Goal: Transaction & Acquisition: Obtain resource

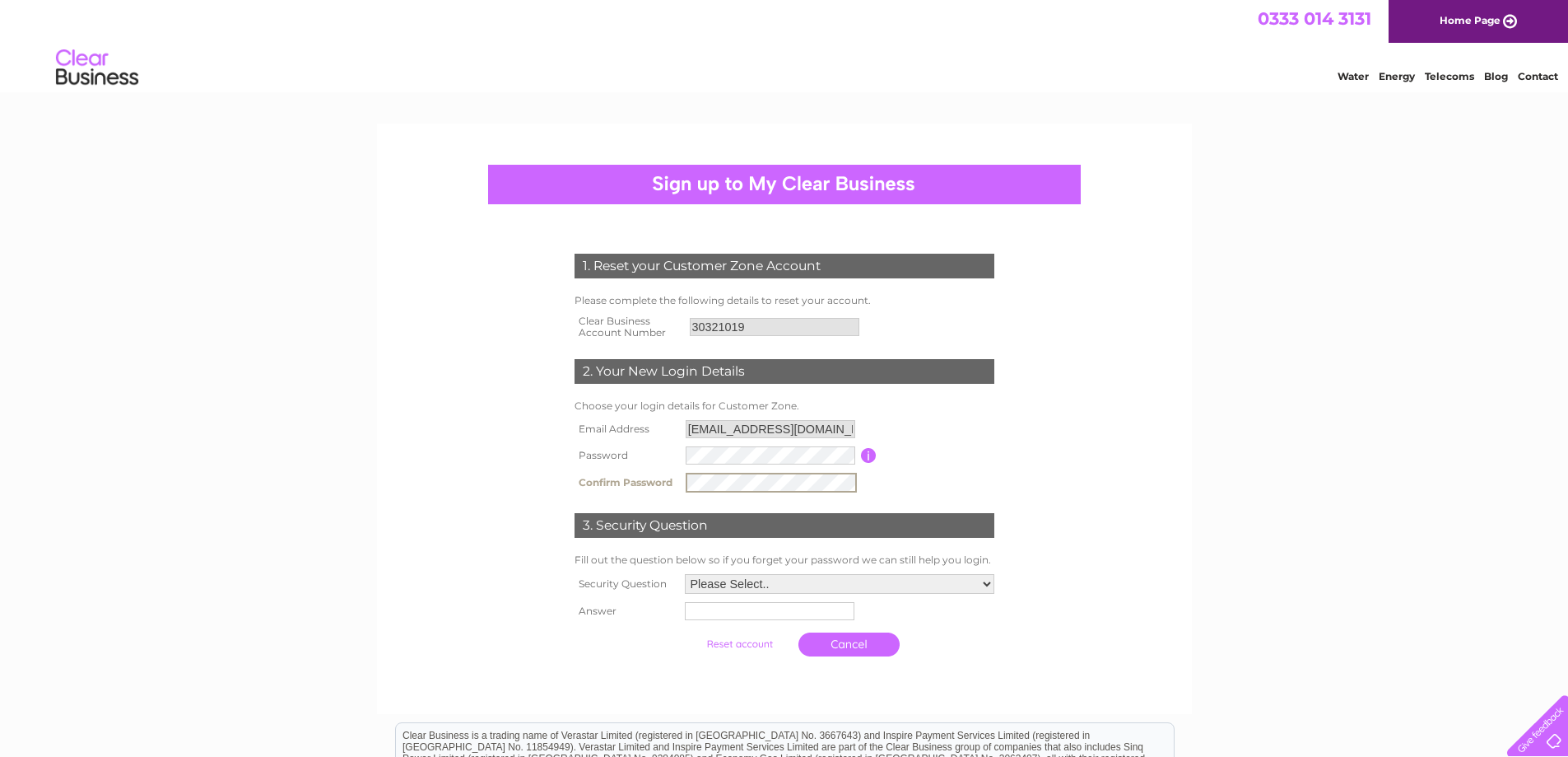
click at [1312, 508] on div "1. Reset your Customer Zone Account Please complete the following details to re…" at bounding box center [784, 560] width 1568 height 873
click at [957, 576] on select "Please Select.. In what town or city was your first job? In what town or city d…" at bounding box center [839, 583] width 311 height 22
select select "1"
click at [684, 574] on select "Please Select.. In what town or city was your first job? In what town or city d…" at bounding box center [839, 583] width 311 height 22
click at [839, 616] on input "text" at bounding box center [768, 611] width 169 height 18
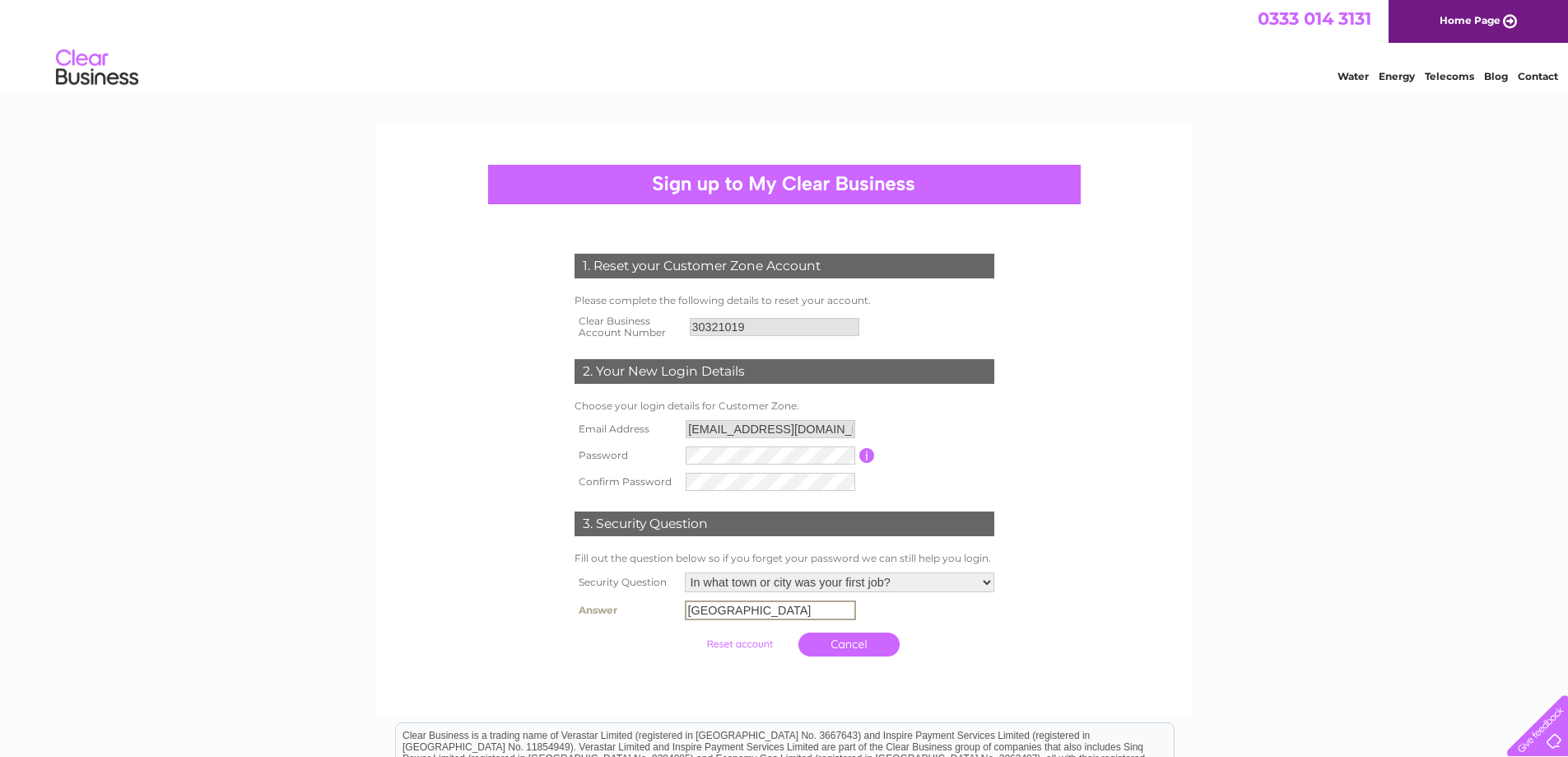
type input "Edinburgh"
click at [1227, 588] on div "1. Reset your Customer Zone Account Please complete the following details to re…" at bounding box center [784, 559] width 1568 height 871
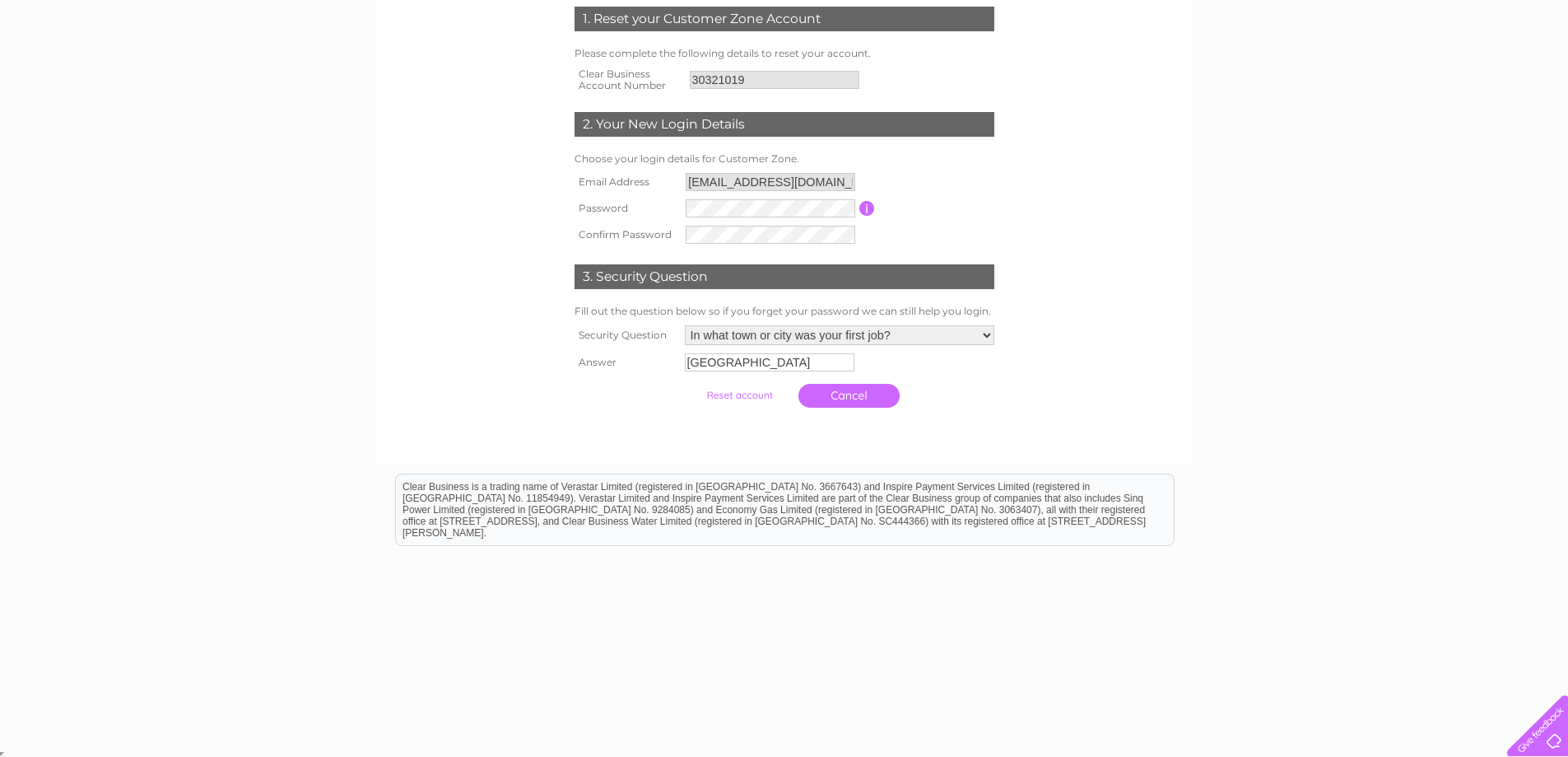
scroll to position [249, 0]
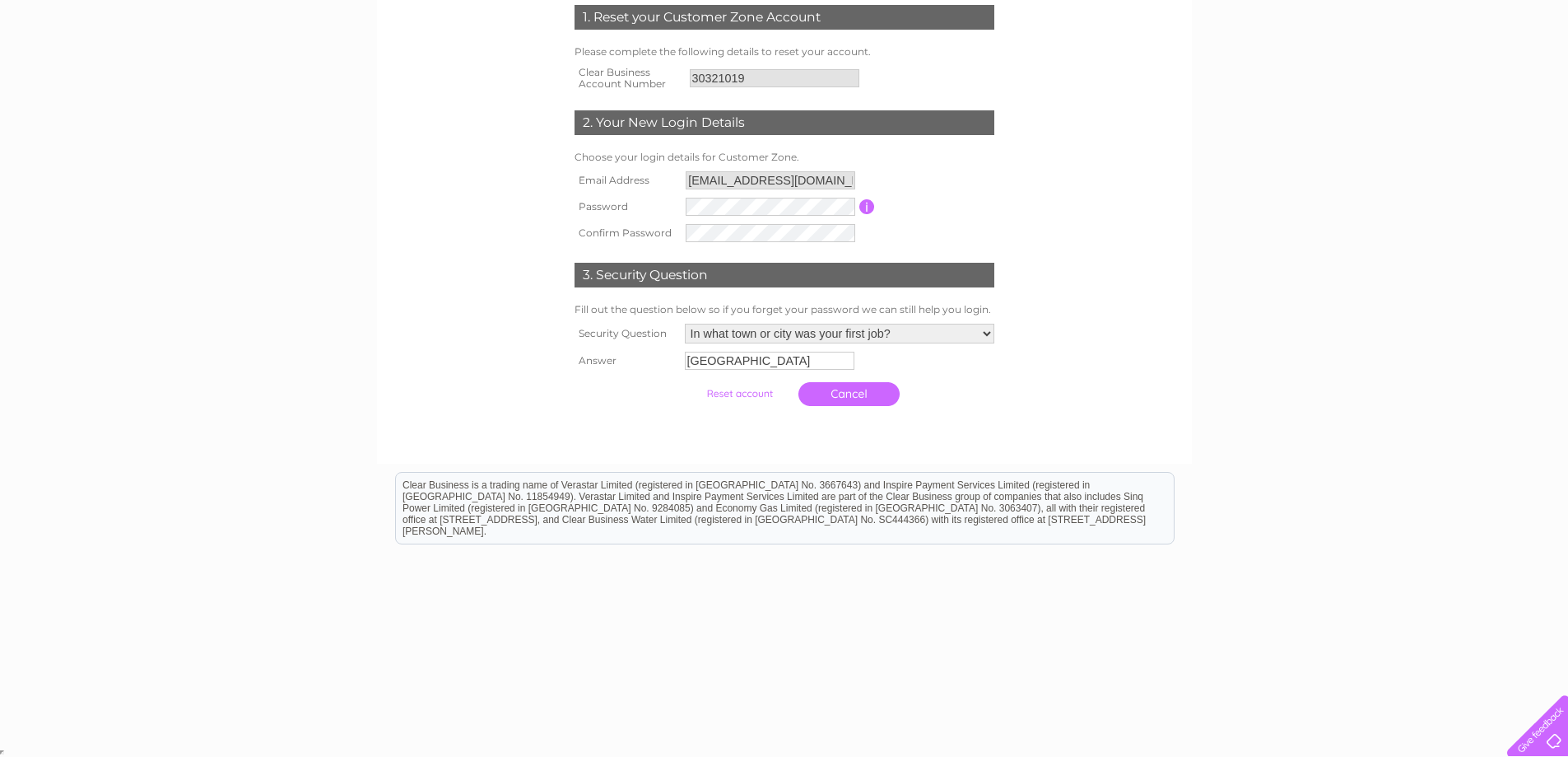
click at [738, 399] on input "submit" at bounding box center [739, 394] width 102 height 23
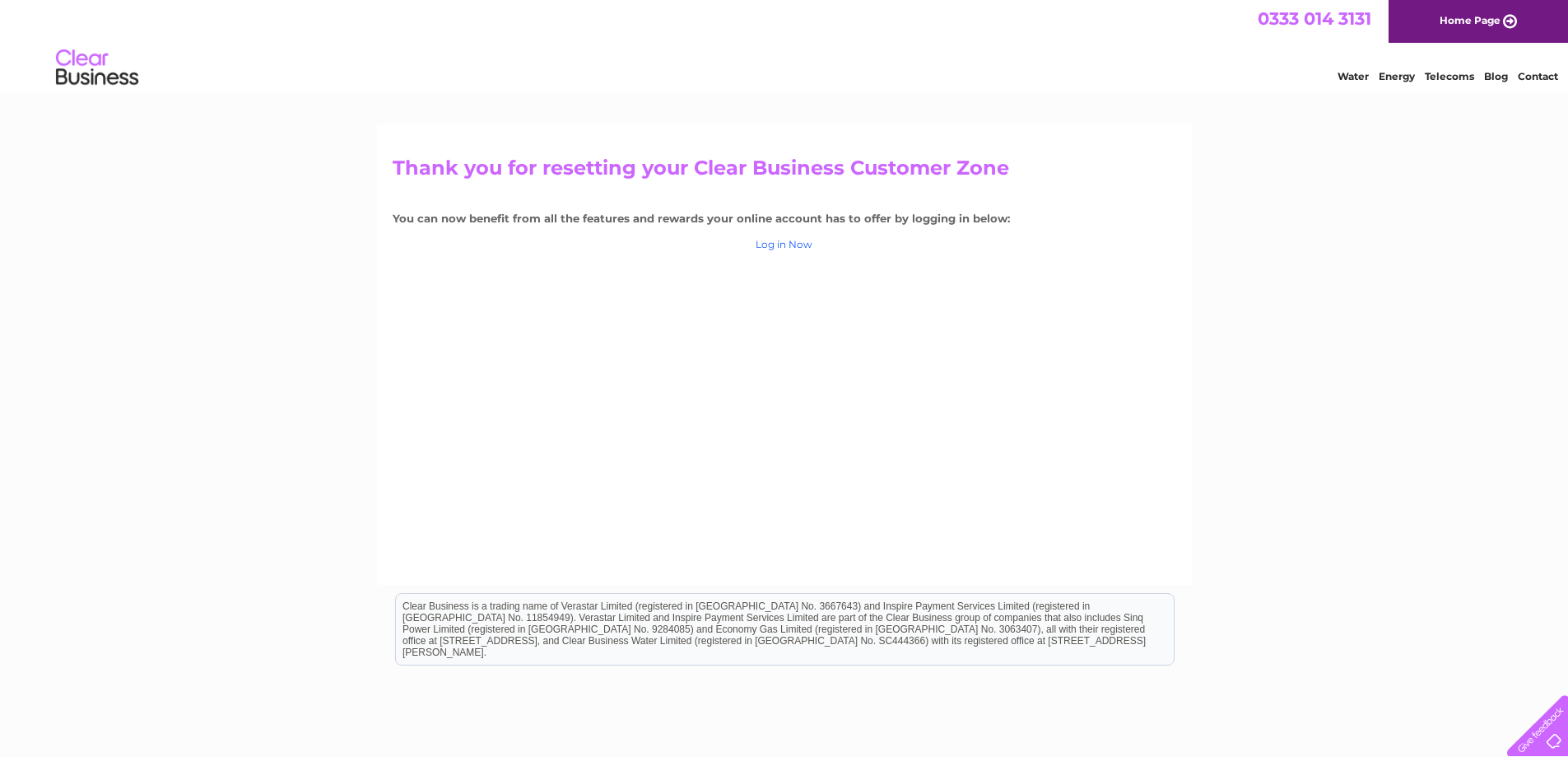
click at [794, 241] on link "Log in Now" at bounding box center [784, 244] width 56 height 12
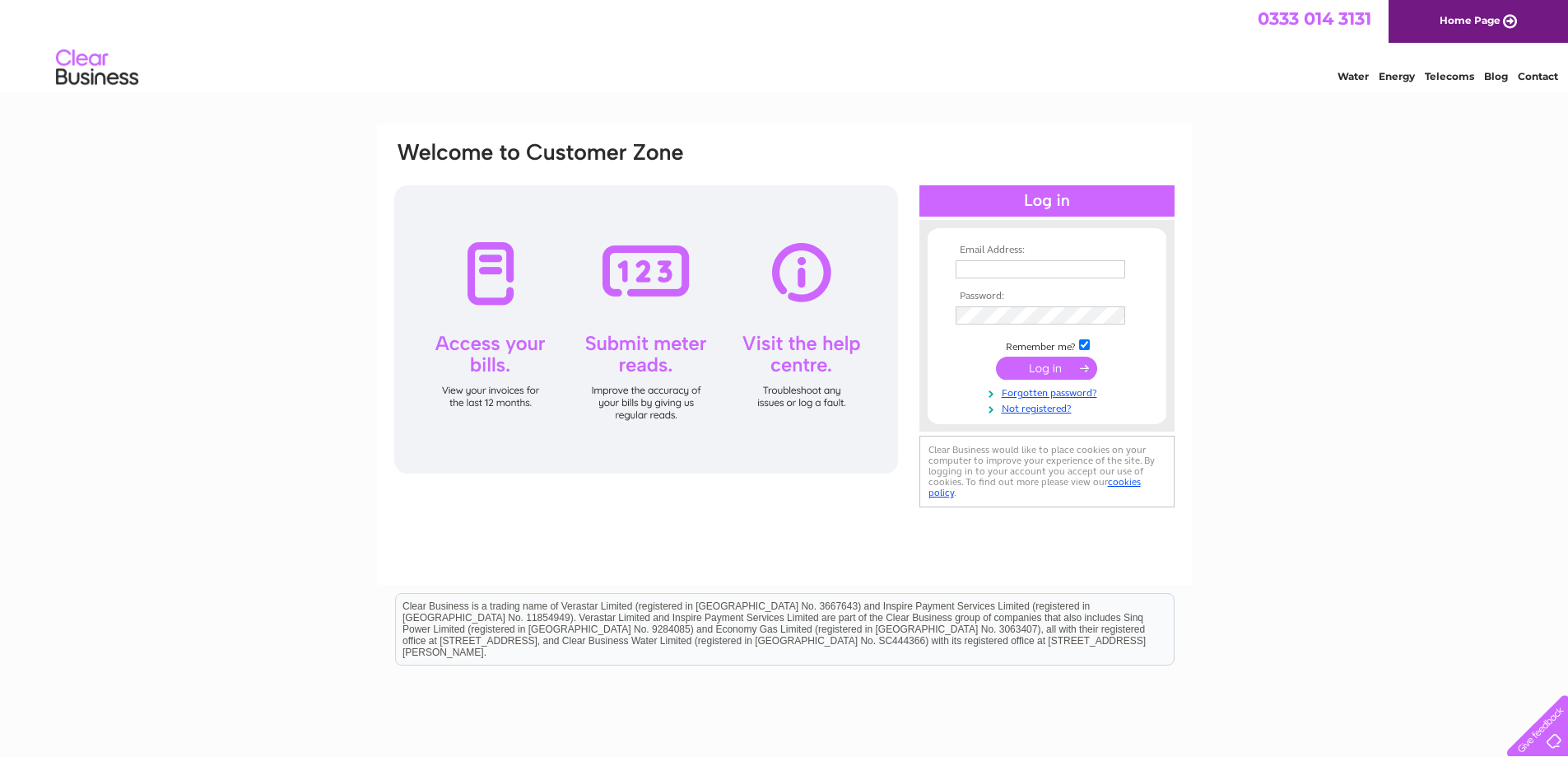
type input "accounts@bonniebarista.co.uk"
click at [1068, 364] on input "submit" at bounding box center [1047, 368] width 102 height 23
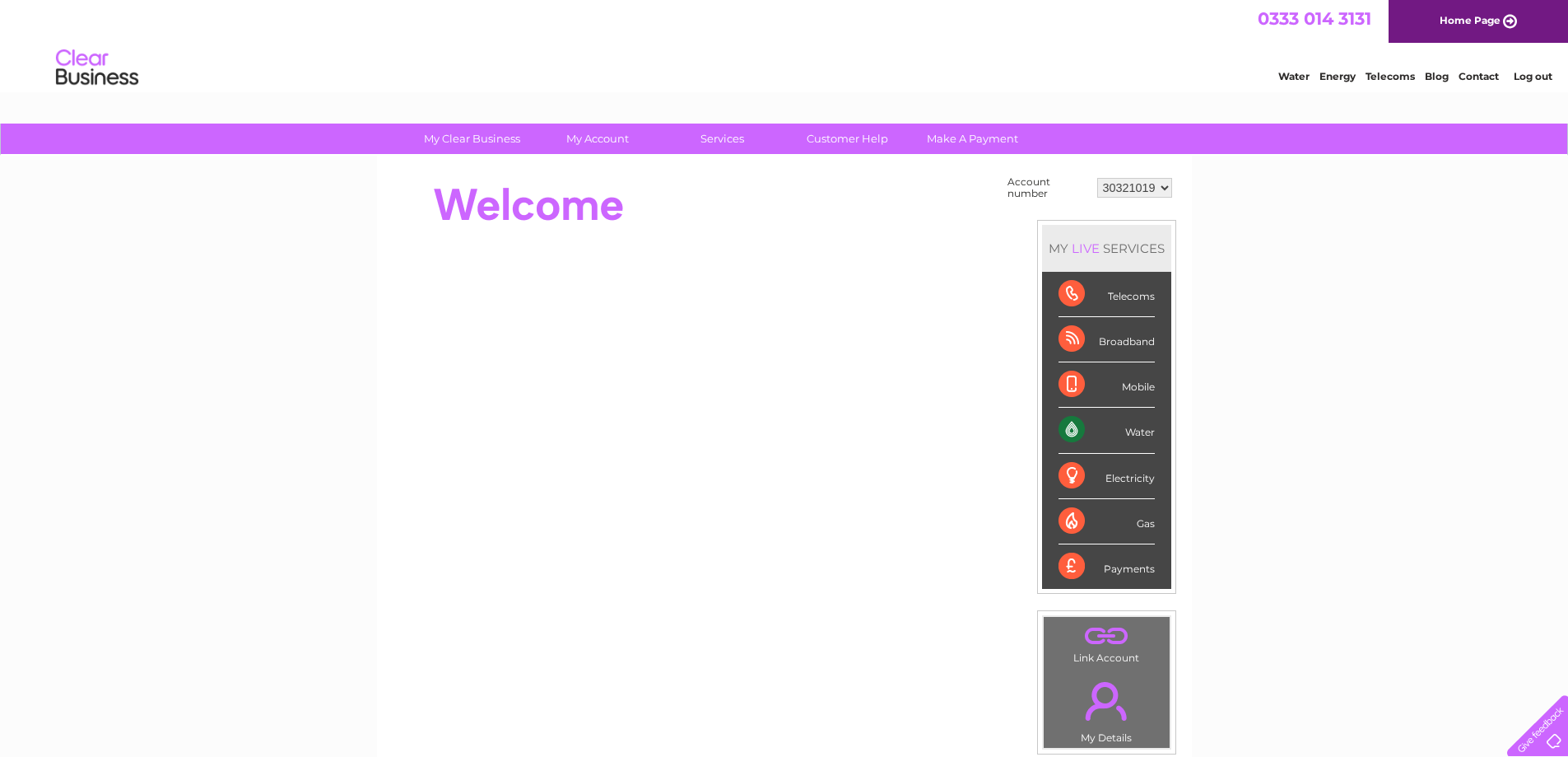
drag, startPoint x: 0, startPoint y: 0, endPoint x: 1181, endPoint y: 60, distance: 1182.5
click at [1180, 58] on div "Water Energy Telecoms Blog Contact Log out" at bounding box center [784, 70] width 1568 height 54
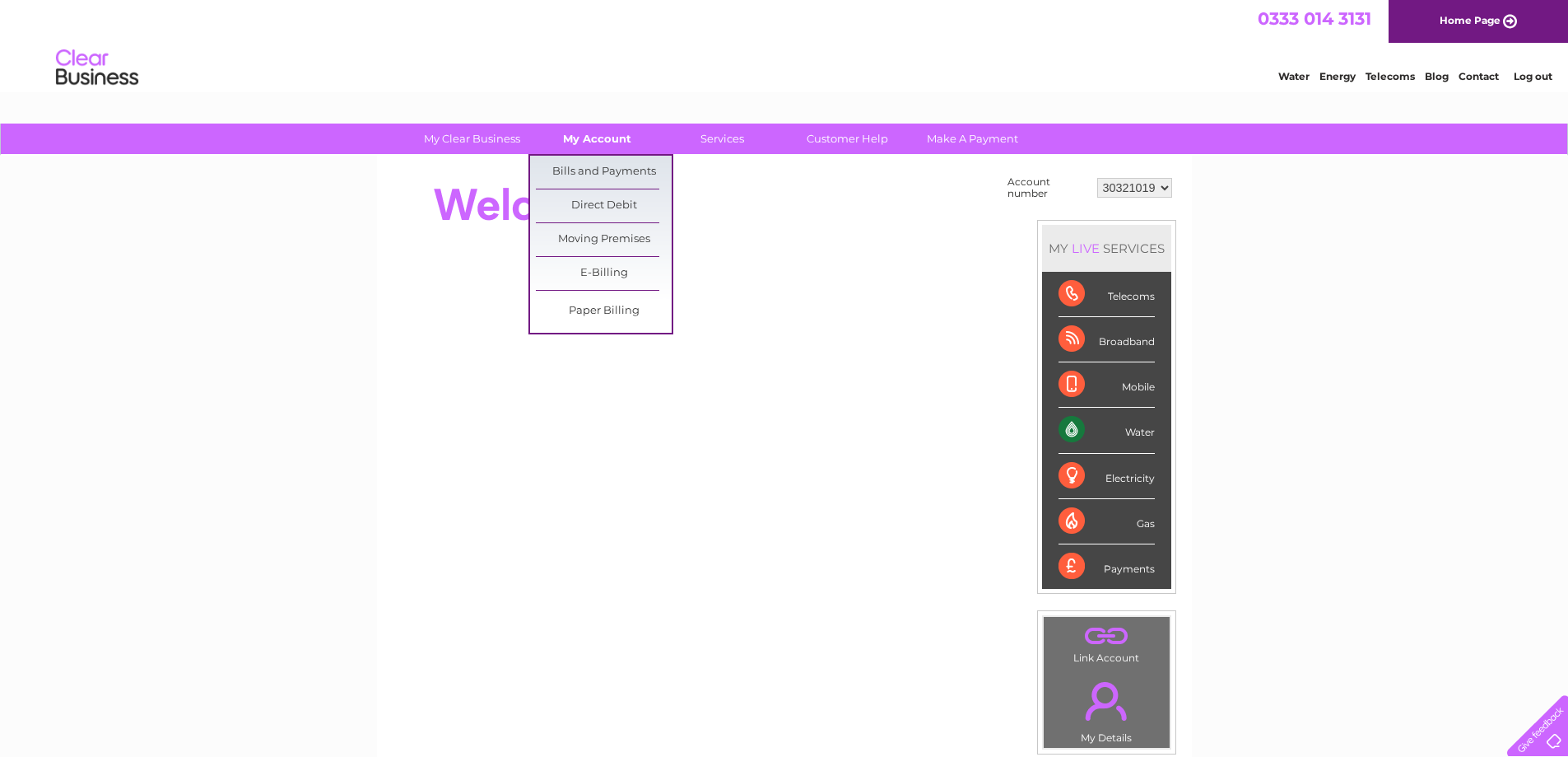
click at [585, 137] on link "My Account" at bounding box center [597, 138] width 136 height 30
click at [579, 167] on link "Bills and Payments" at bounding box center [604, 172] width 136 height 33
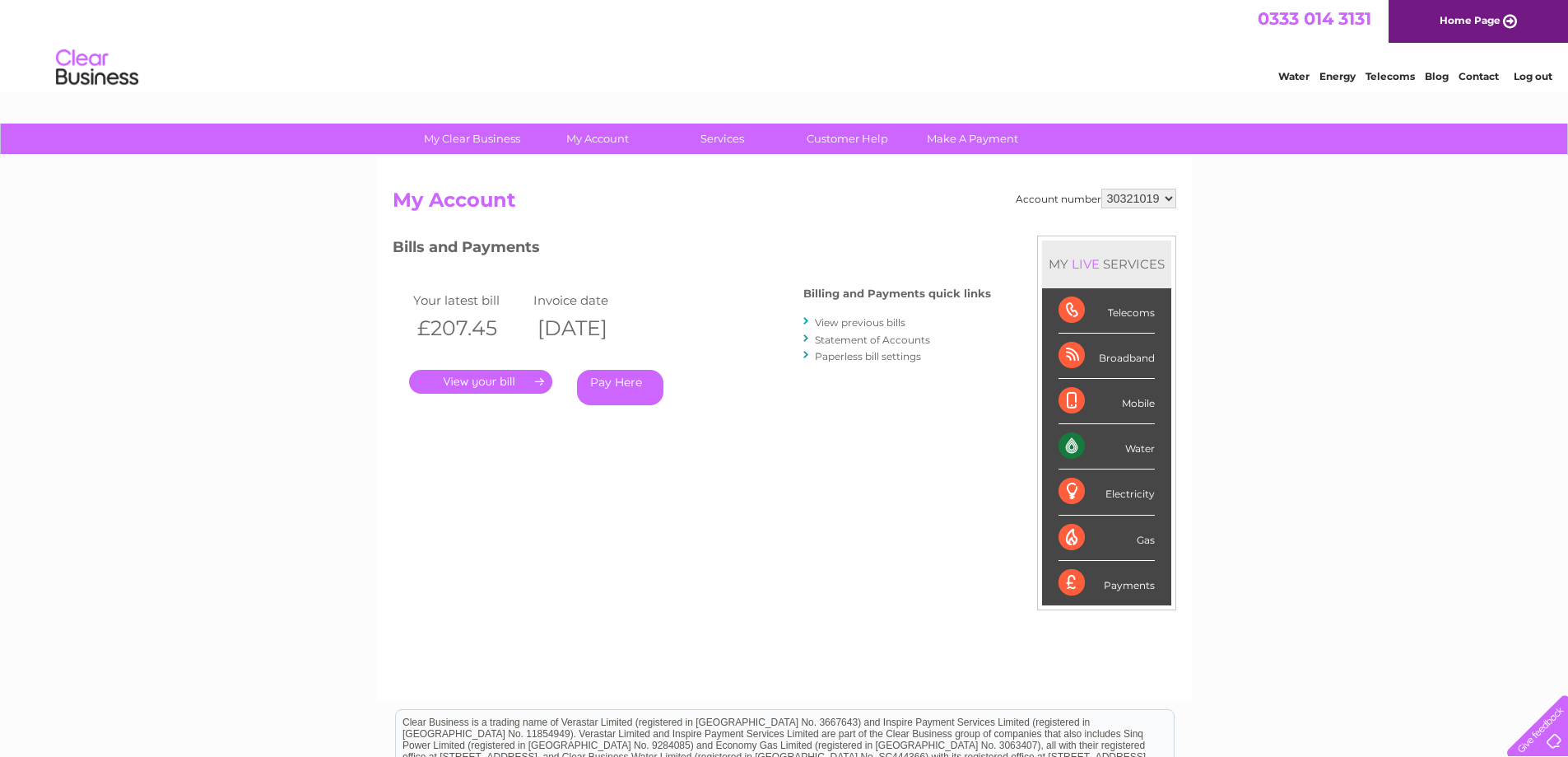
click at [503, 382] on link "." at bounding box center [480, 382] width 143 height 23
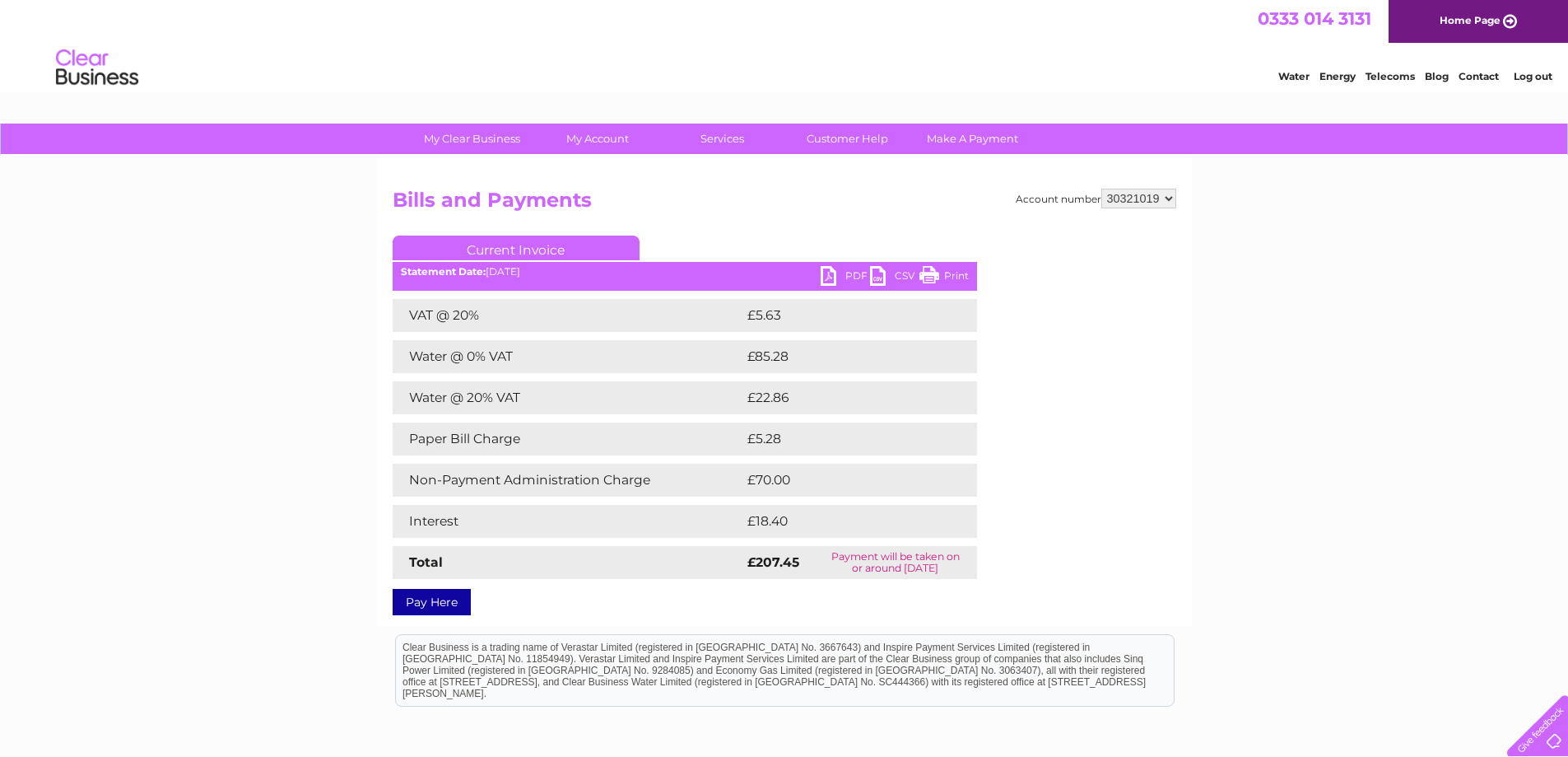
click at [854, 277] on link "PDF" at bounding box center [845, 277] width 50 height 23
click at [1540, 74] on link "Log out" at bounding box center [1533, 76] width 39 height 12
